Goal: Information Seeking & Learning: Learn about a topic

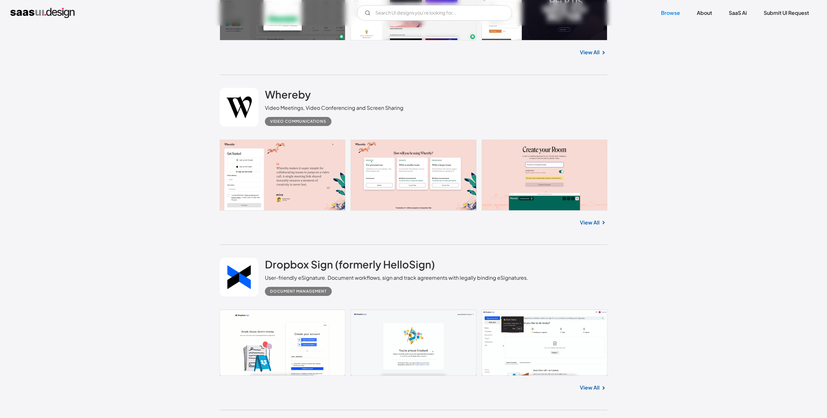
scroll to position [3237, 0]
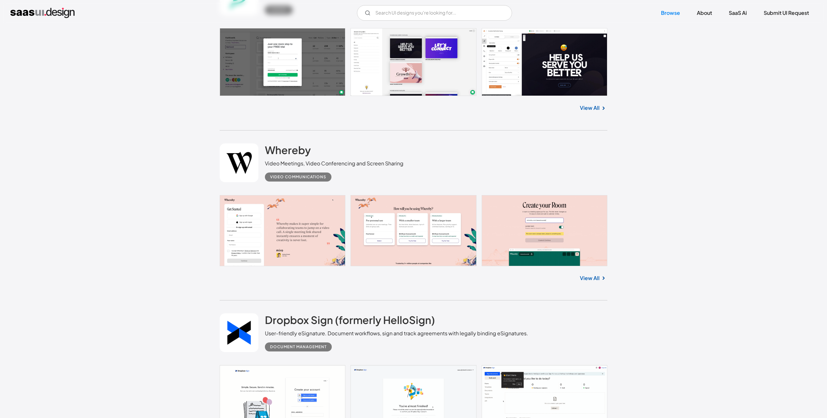
click at [400, 58] on link at bounding box center [414, 62] width 388 height 68
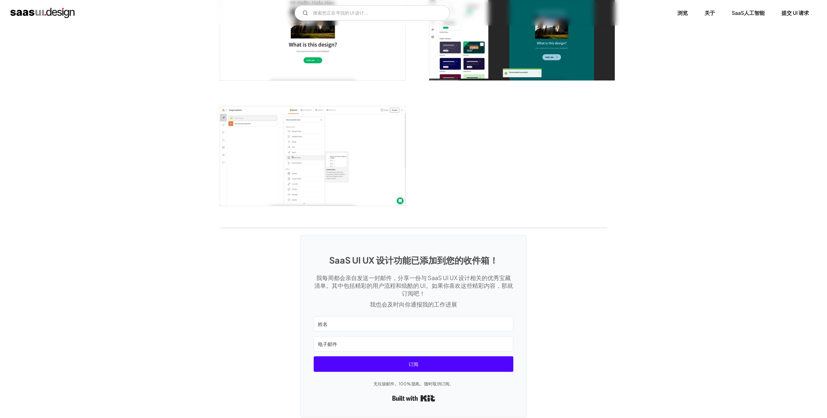
scroll to position [1569, 0]
